Goal: Information Seeking & Learning: Learn about a topic

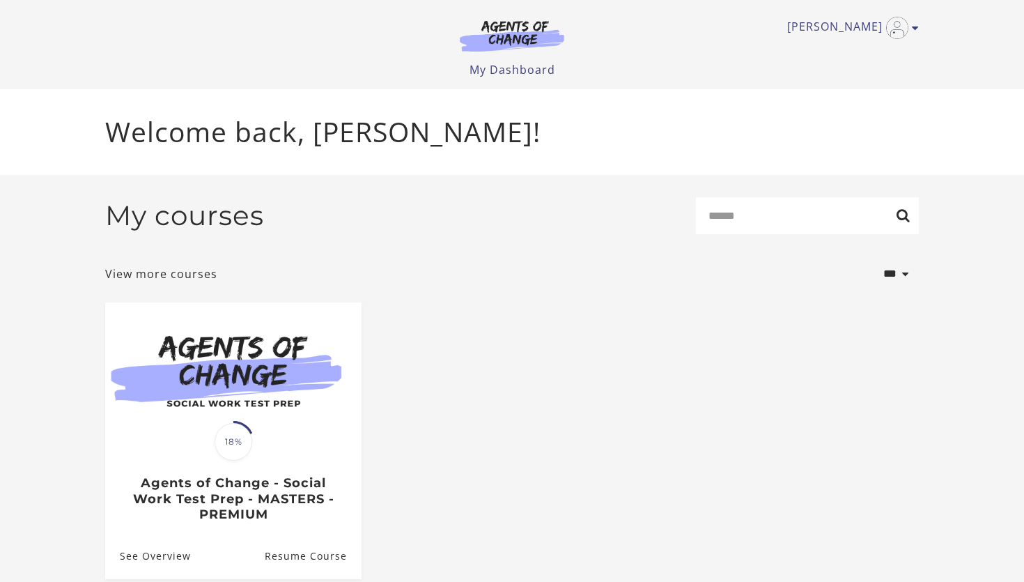
click at [524, 442] on ul "Translation missing: en.liquid.partials.dashboard_course_card.progress_descript…" at bounding box center [512, 451] width 836 height 299
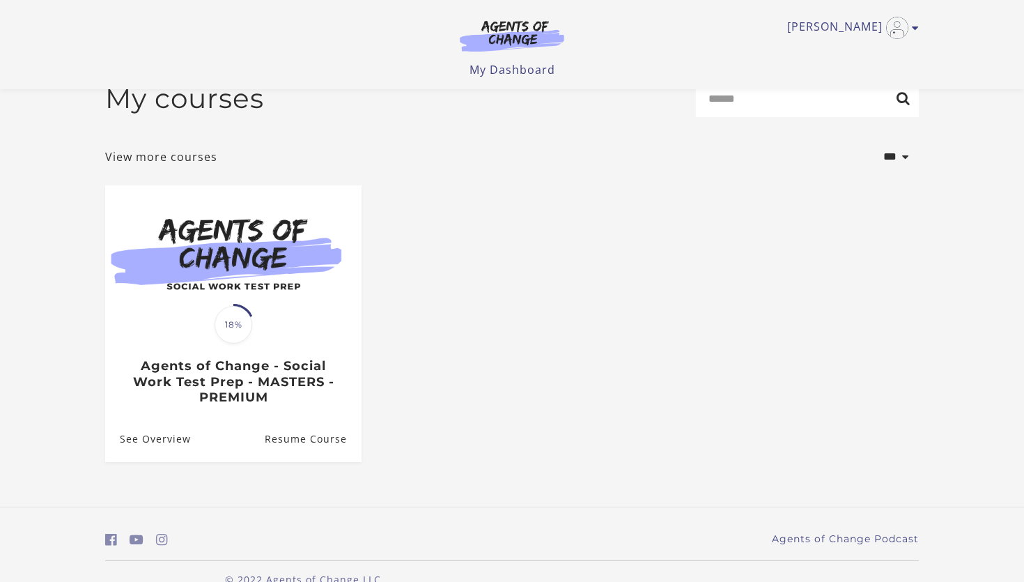
scroll to position [56, 0]
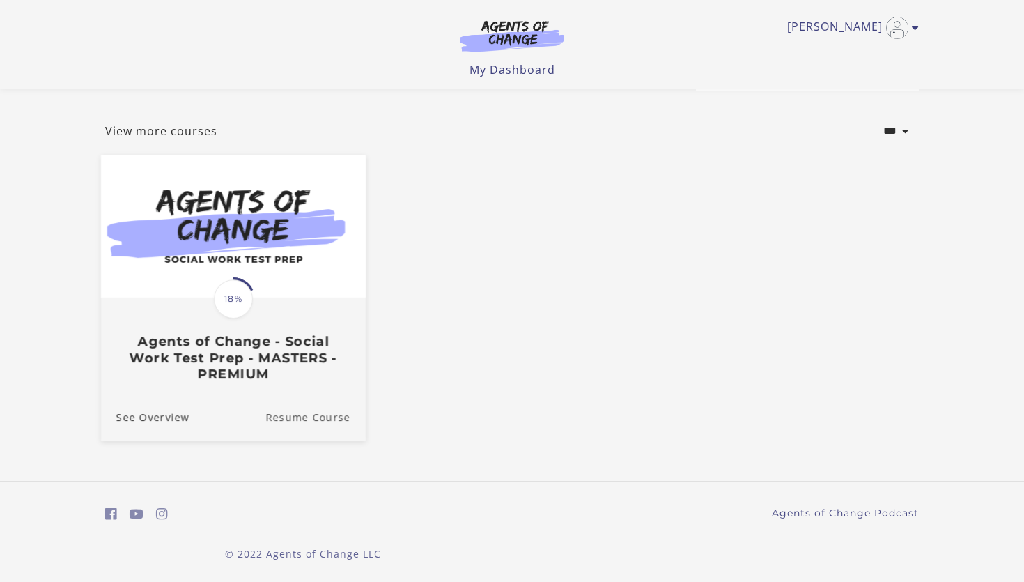
click at [289, 418] on link "Resume Course" at bounding box center [315, 417] width 100 height 47
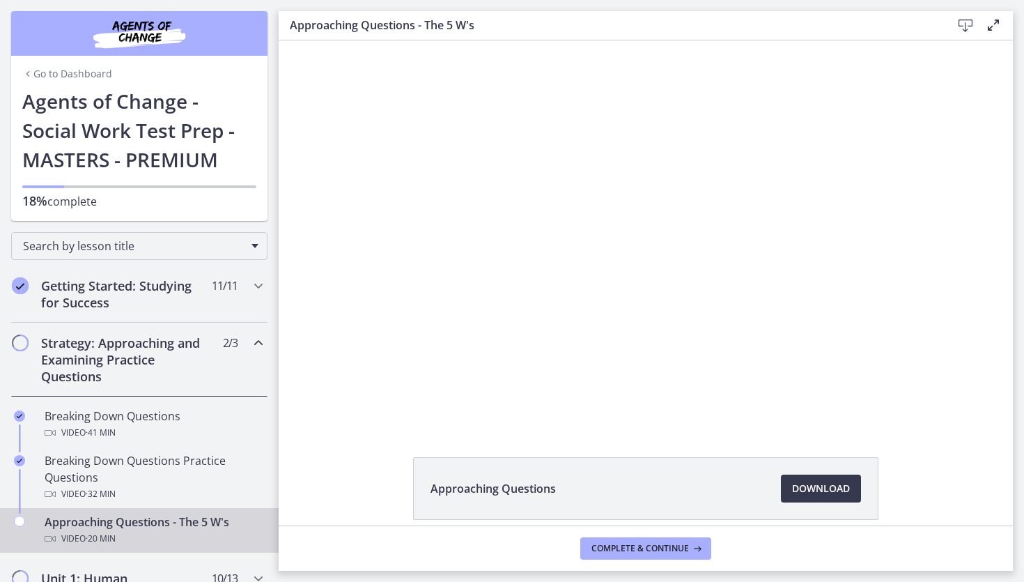
click at [283, 424] on div "Click for sound @keyframes VOLUME_SMALL_WAVE_FLASH { 0% { opacity: 0; } 33% { o…" at bounding box center [646, 232] width 734 height 384
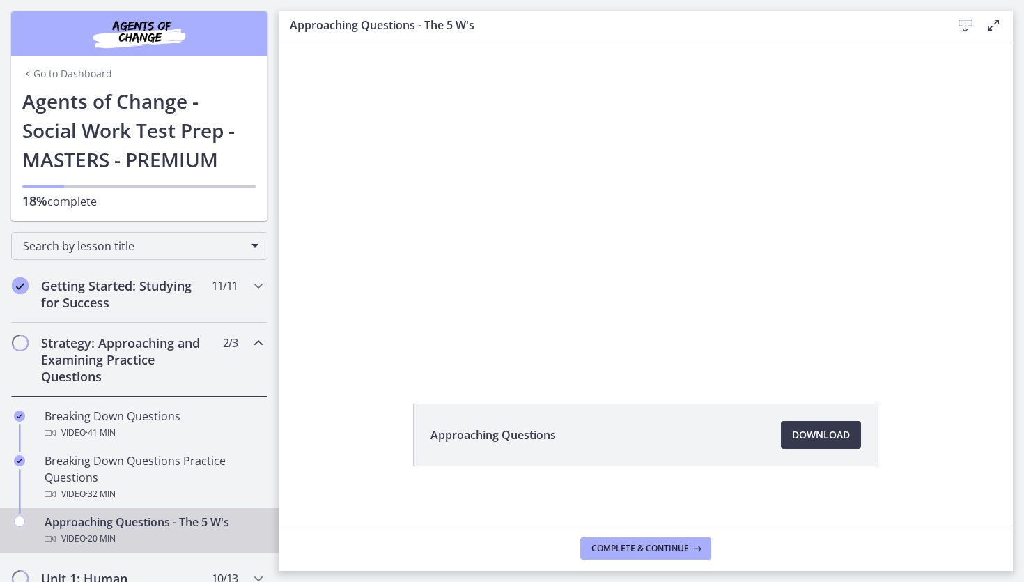
scroll to position [61, 0]
click at [242, 204] on p "18% complete" at bounding box center [139, 200] width 234 height 17
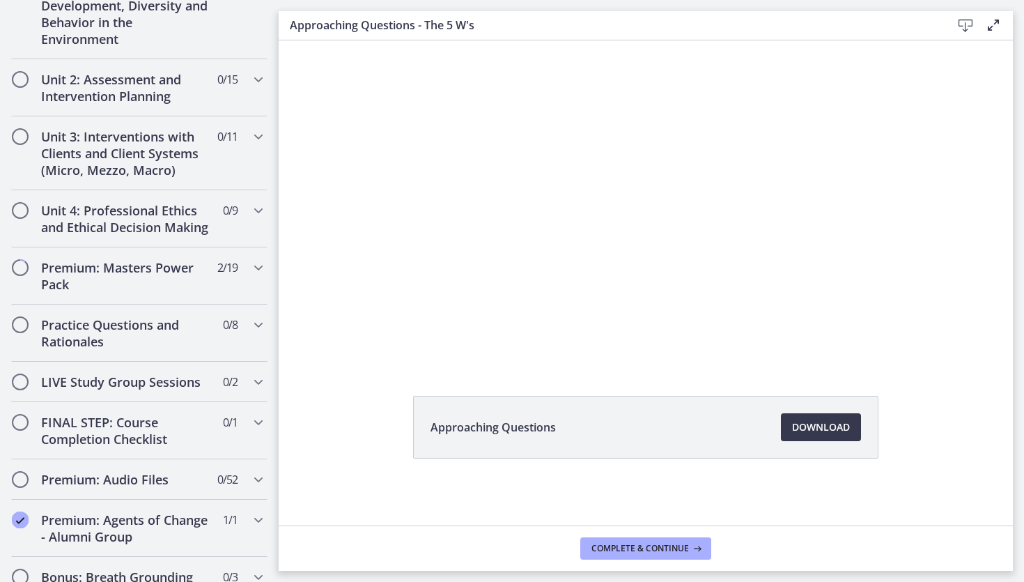
scroll to position [585, 0]
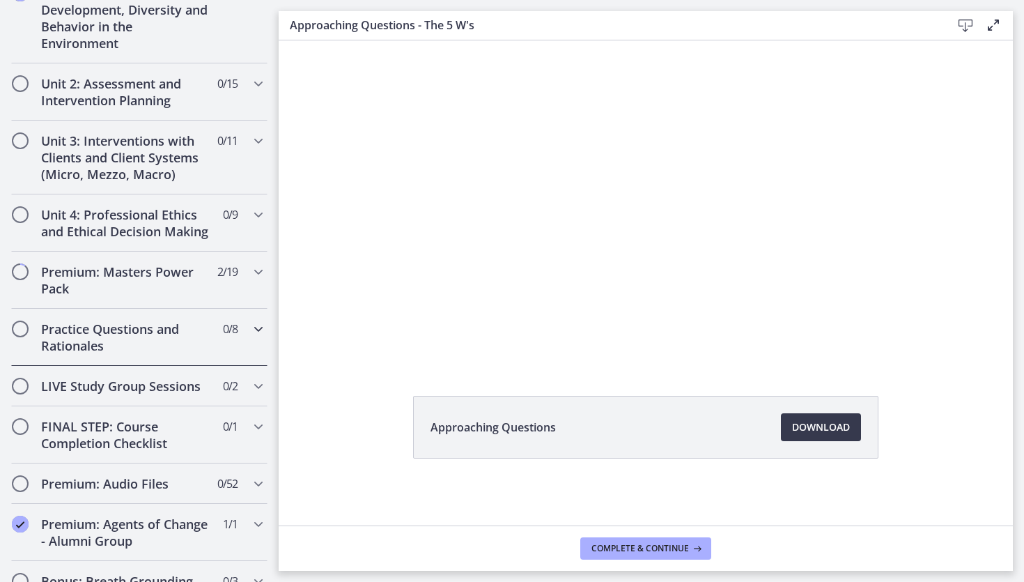
click at [68, 334] on h2 "Practice Questions and Rationales" at bounding box center [126, 336] width 170 height 33
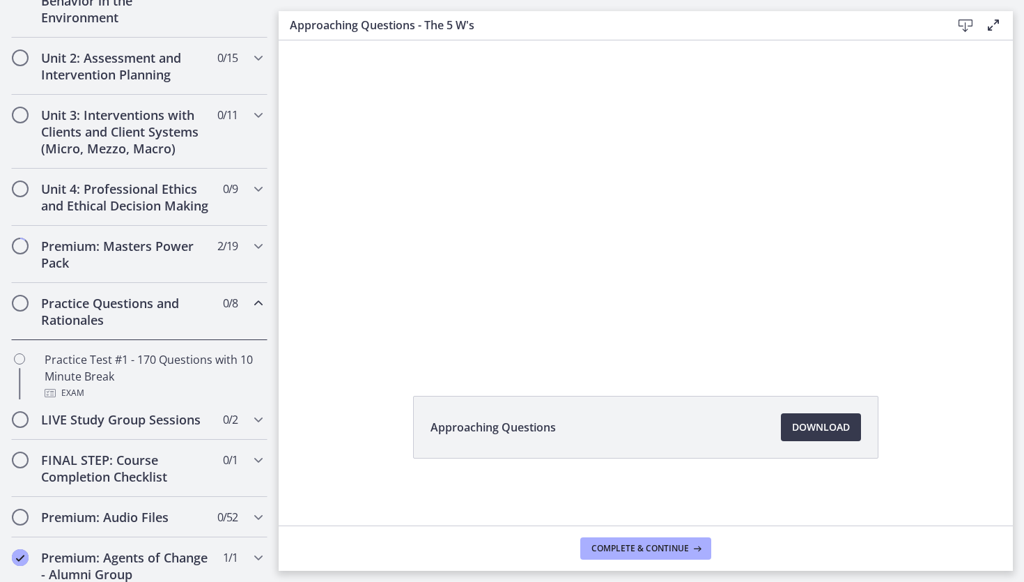
scroll to position [423, 0]
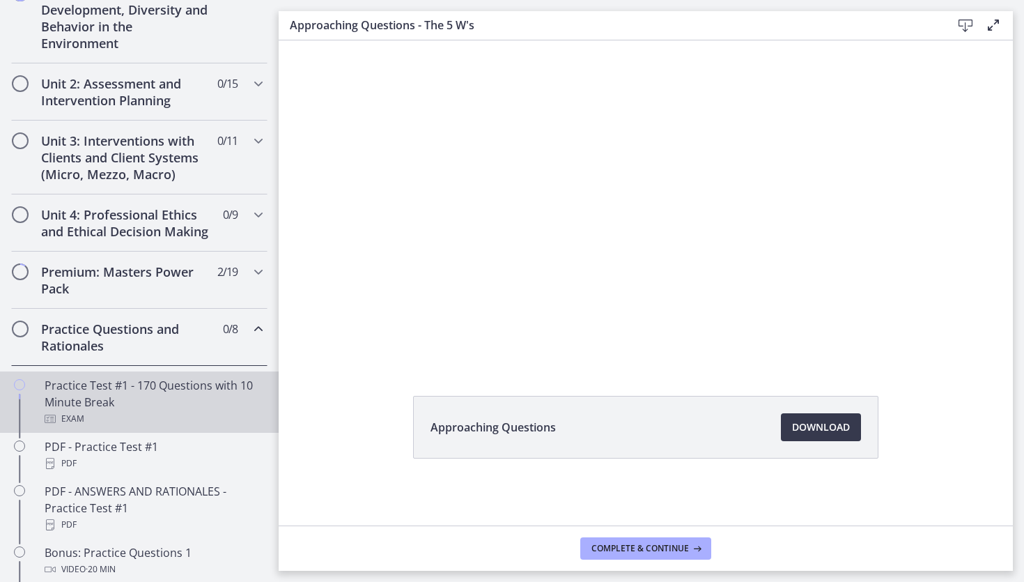
click at [94, 391] on div "Practice Test #1 - 170 Questions with 10 Minute Break Exam" at bounding box center [153, 402] width 217 height 50
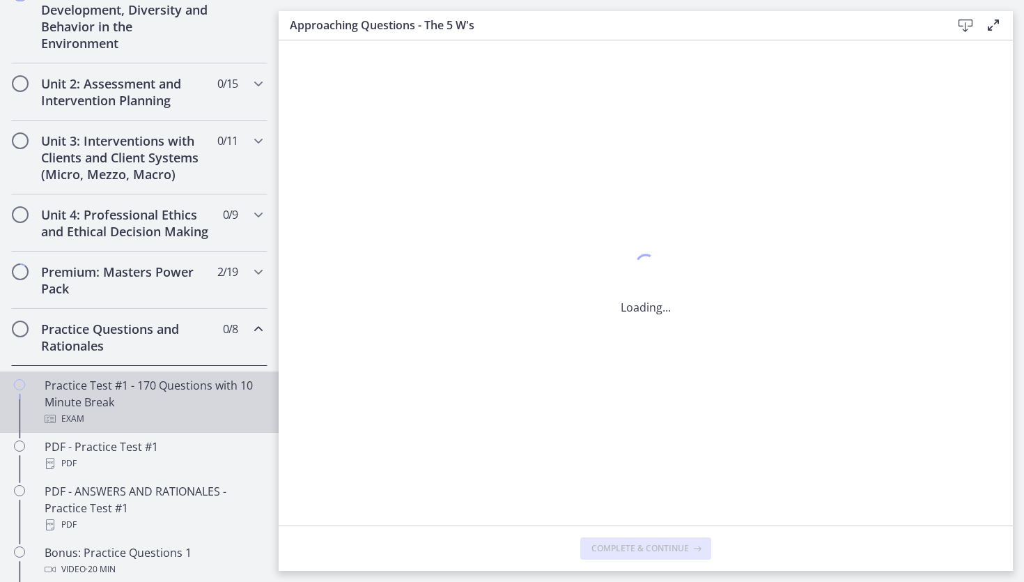
scroll to position [0, 0]
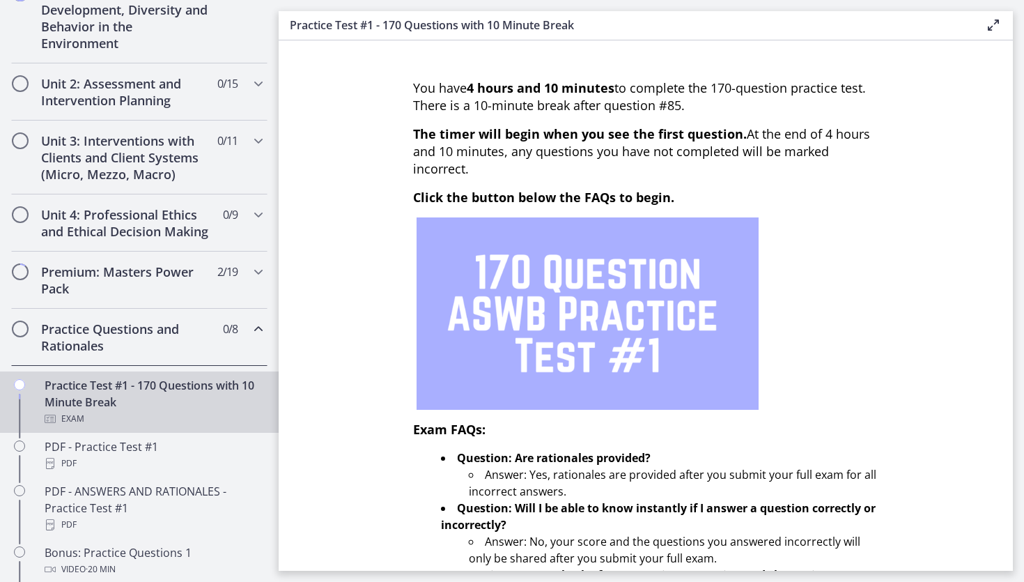
click at [368, 286] on section "You have 4 hours and 10 minutes to complete the 170-question practice test. The…" at bounding box center [646, 305] width 734 height 530
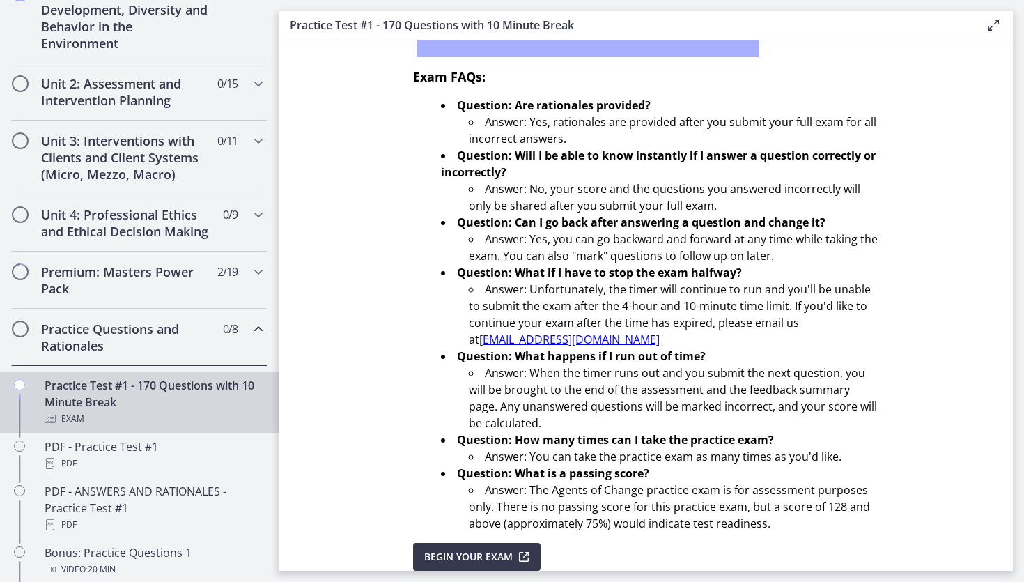
scroll to position [350, 0]
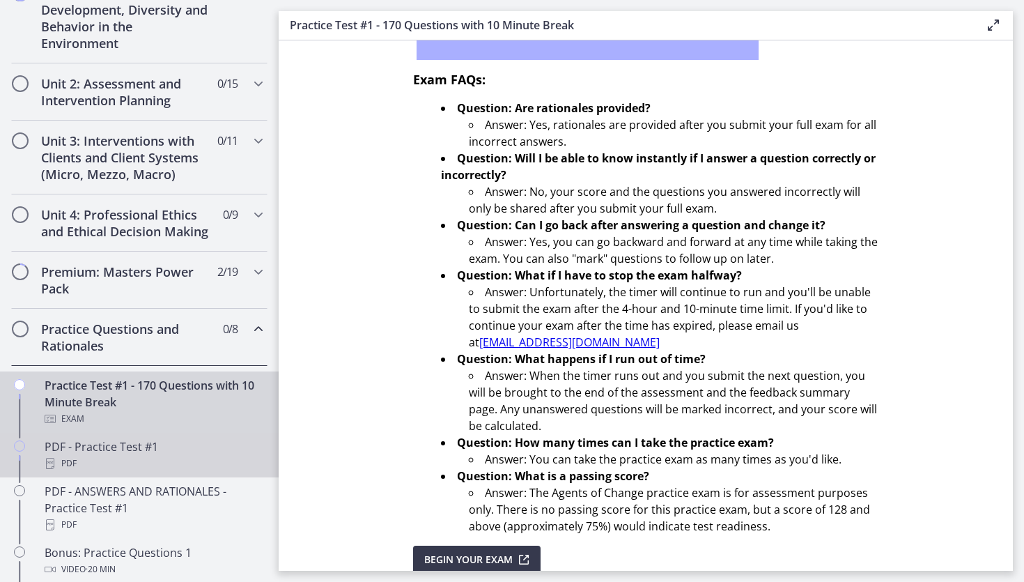
click at [75, 455] on div "PDF" at bounding box center [153, 463] width 217 height 17
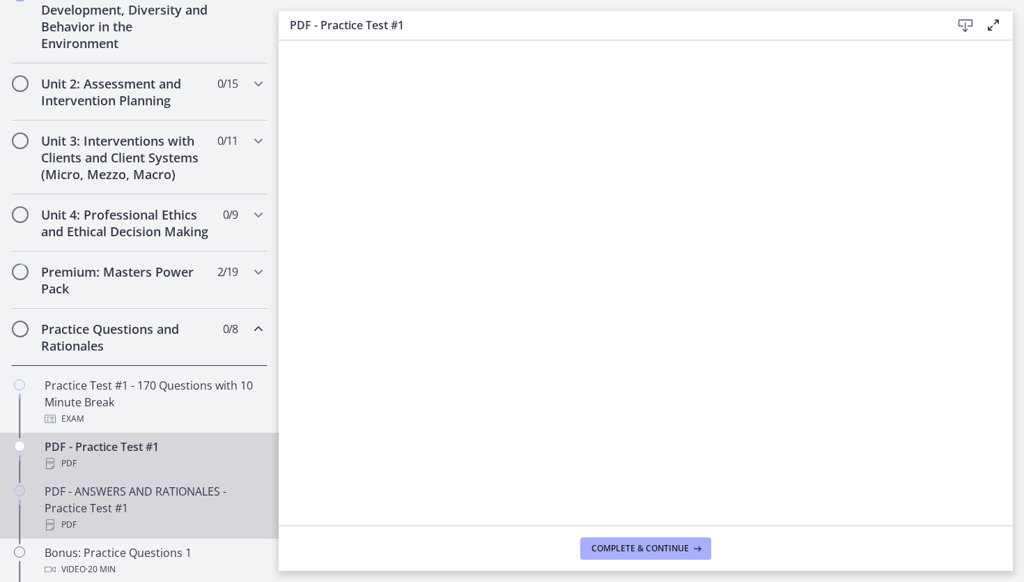
click at [267, 513] on link "PDF - ANSWERS AND RATIONALES - Practice Test #1 PDF" at bounding box center [139, 507] width 279 height 61
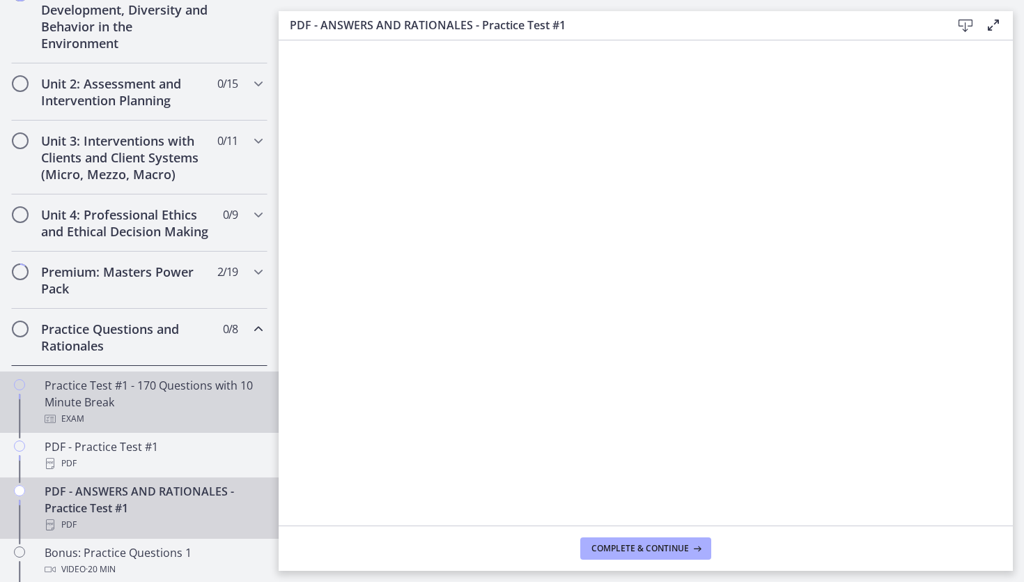
click at [138, 375] on link "Practice Test #1 - 170 Questions with 10 Minute Break Exam" at bounding box center [139, 401] width 279 height 61
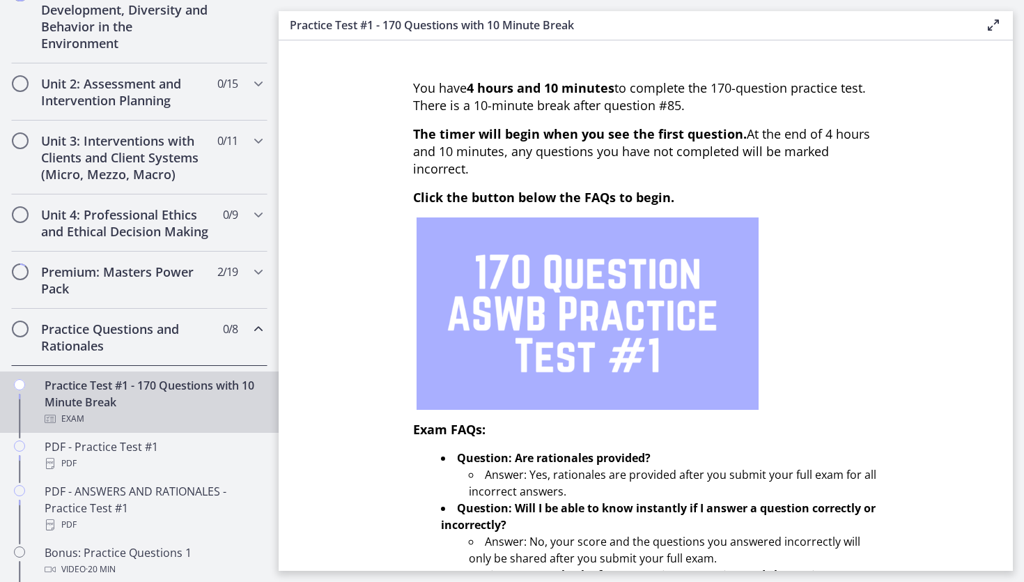
click at [338, 416] on section "You have 4 hours and 10 minutes to complete the 170-question practice test. The…" at bounding box center [646, 305] width 734 height 530
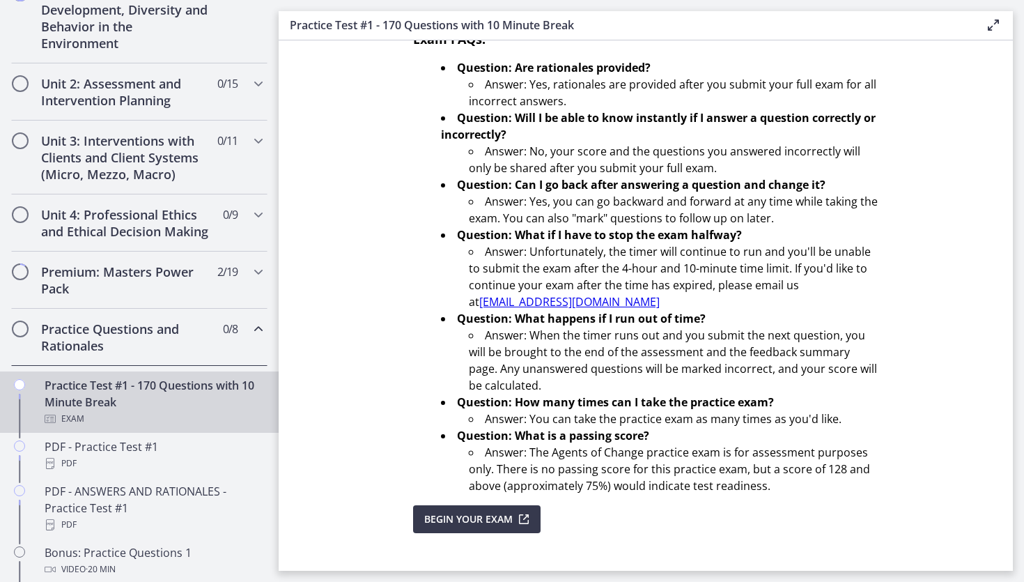
scroll to position [405, 0]
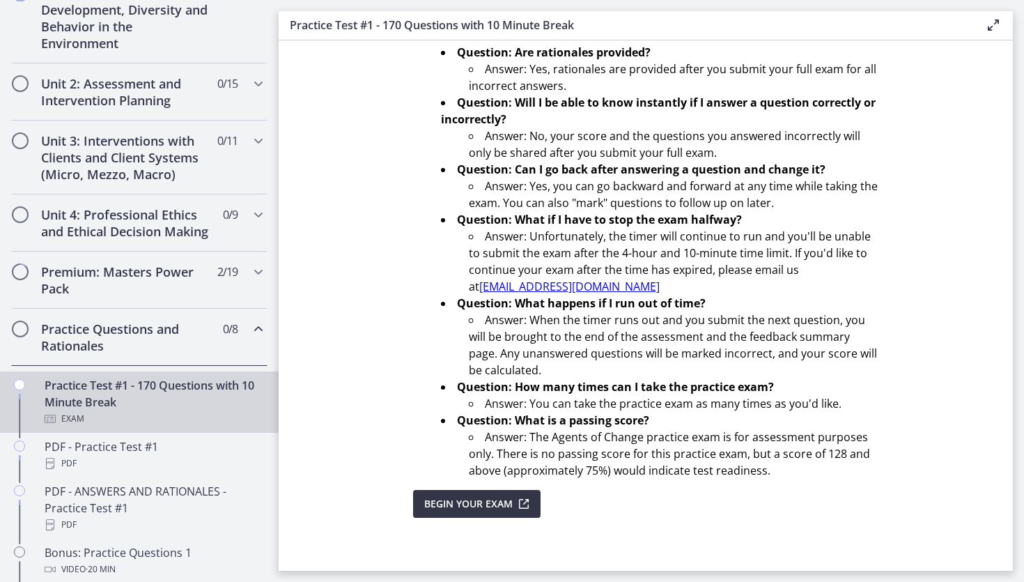
click at [495, 501] on span "Begin Your Exam" at bounding box center [468, 503] width 88 height 17
